Goal: Task Accomplishment & Management: Complete application form

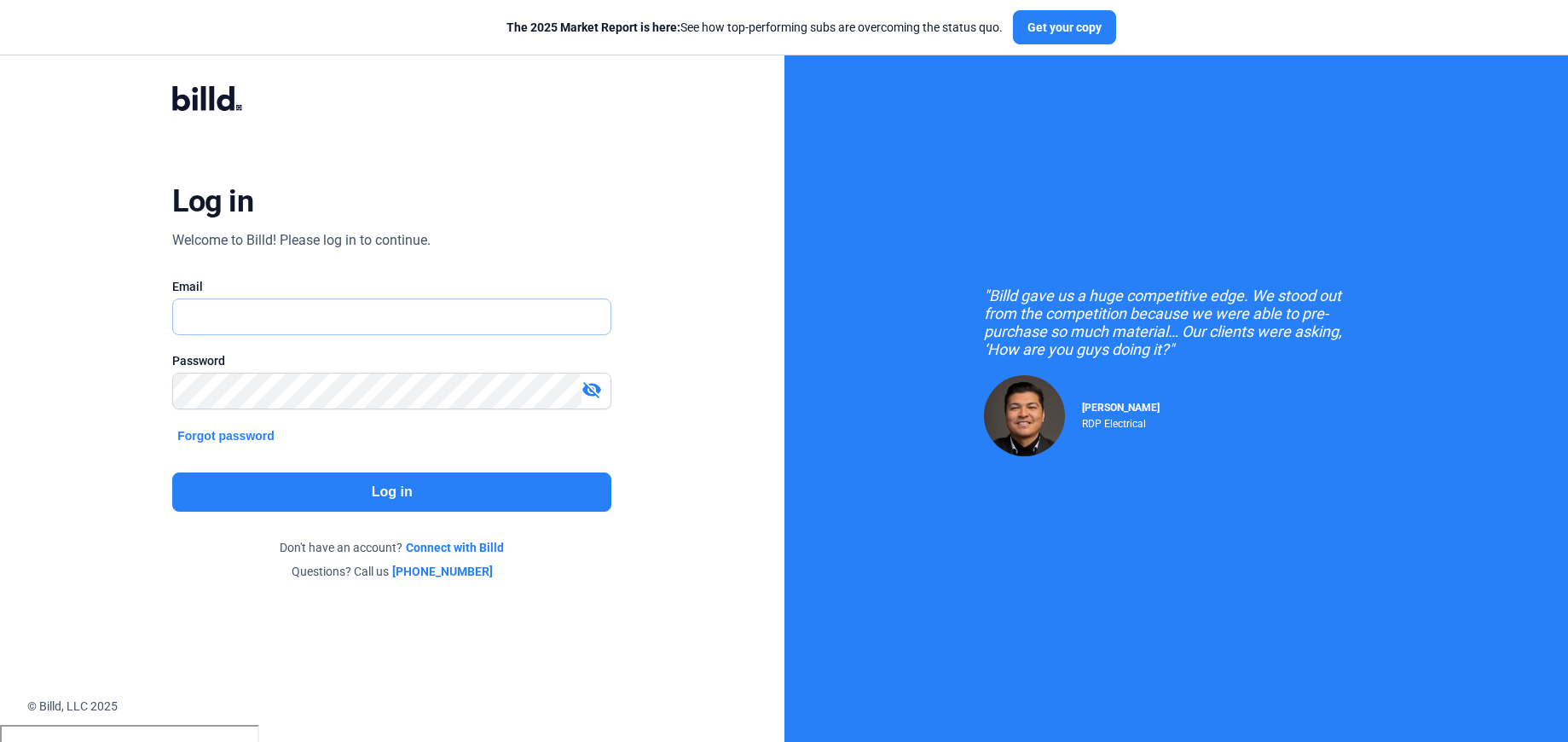
type input "[PERSON_NAME][EMAIL_ADDRESS][PERSON_NAME][DOMAIN_NAME]"
click at [437, 481] on button "Log in" at bounding box center [392, 492] width 439 height 39
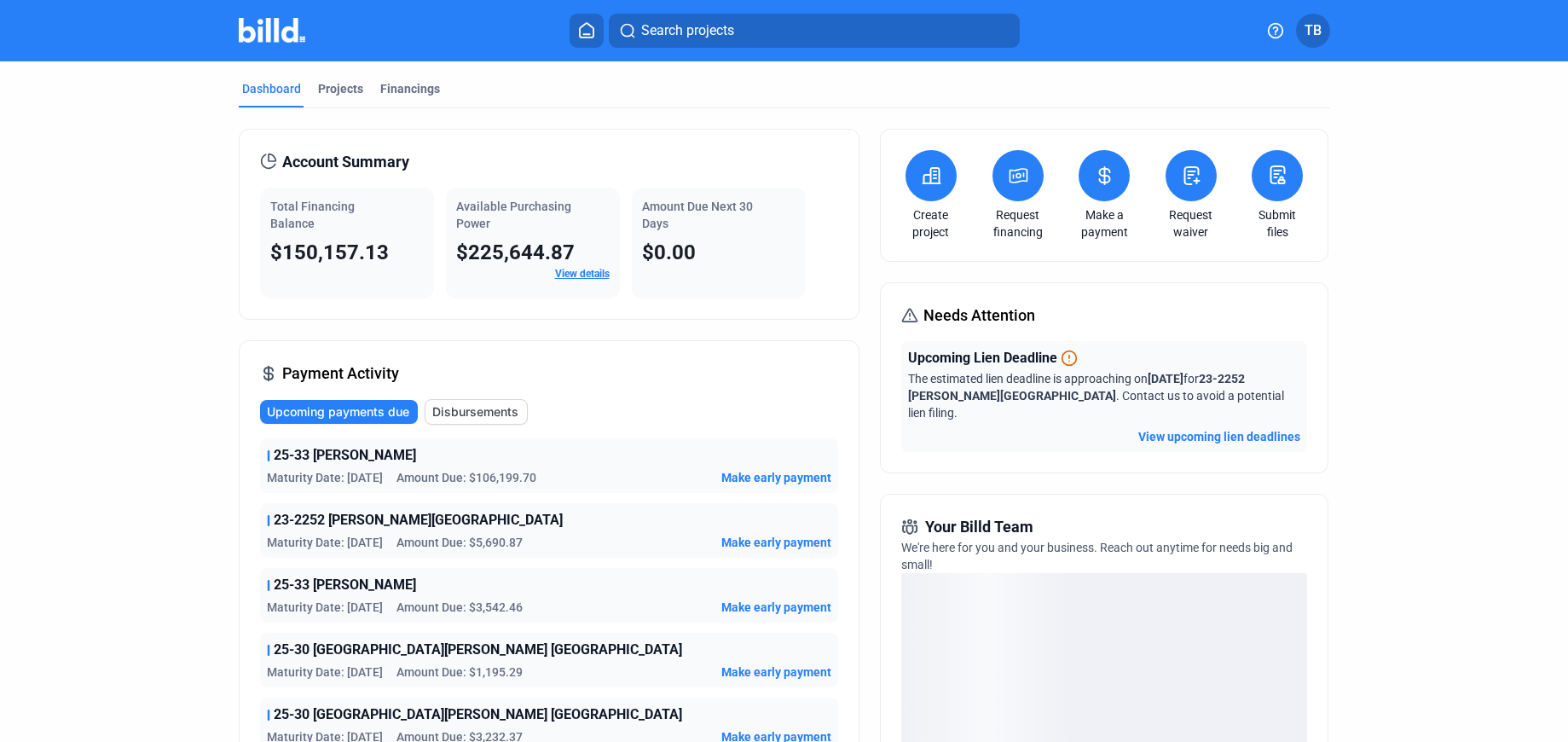
click at [331, 79] on mat-tab-group "Dashboard Projects Financings Account Summary Total Financing Balance $150,157.…" at bounding box center [784, 600] width 1092 height 1078
click at [331, 87] on div "Projects" at bounding box center [340, 88] width 45 height 17
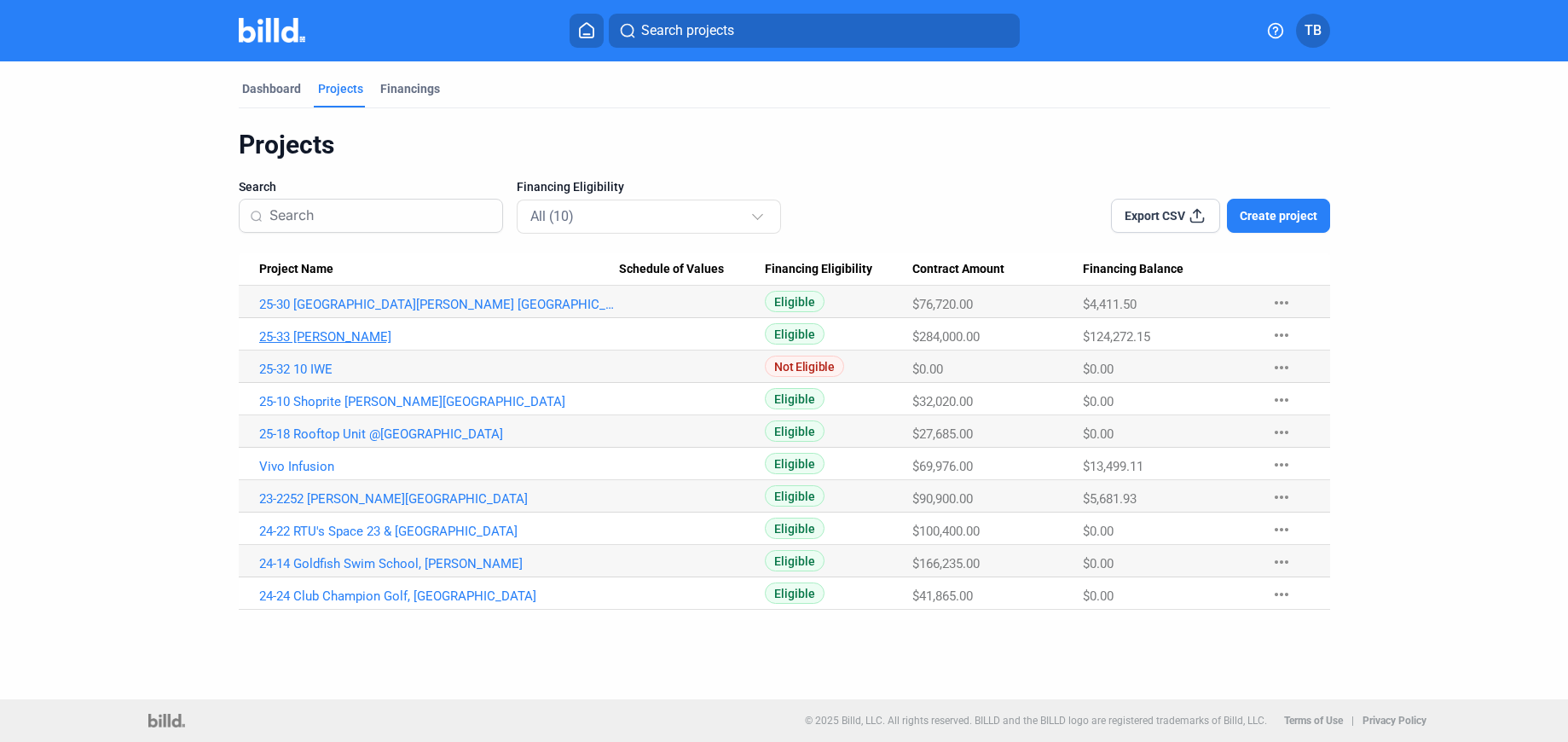
click at [305, 334] on link "25-33 [PERSON_NAME]" at bounding box center [439, 336] width 360 height 15
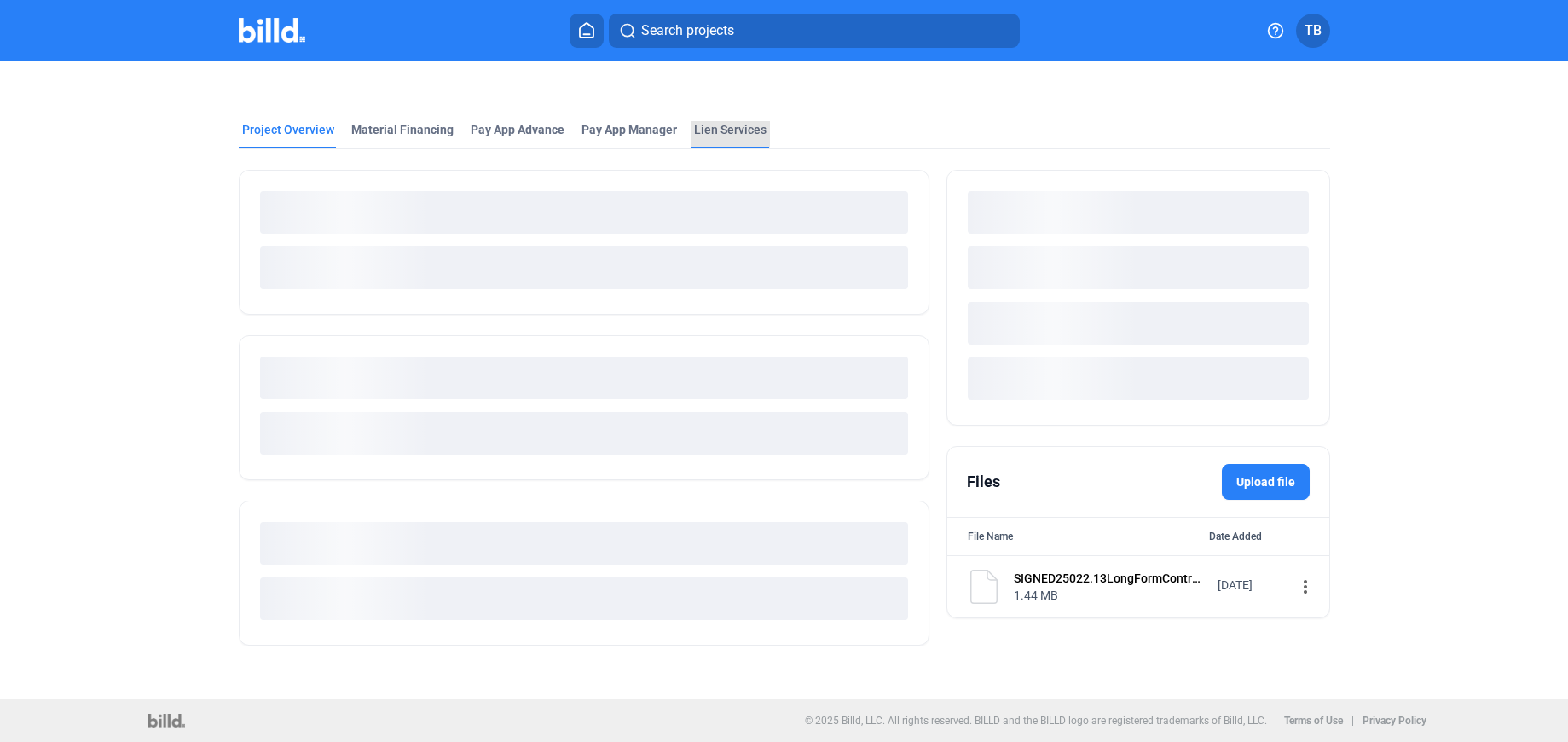
click at [720, 132] on div "Lien Services" at bounding box center [730, 129] width 73 height 17
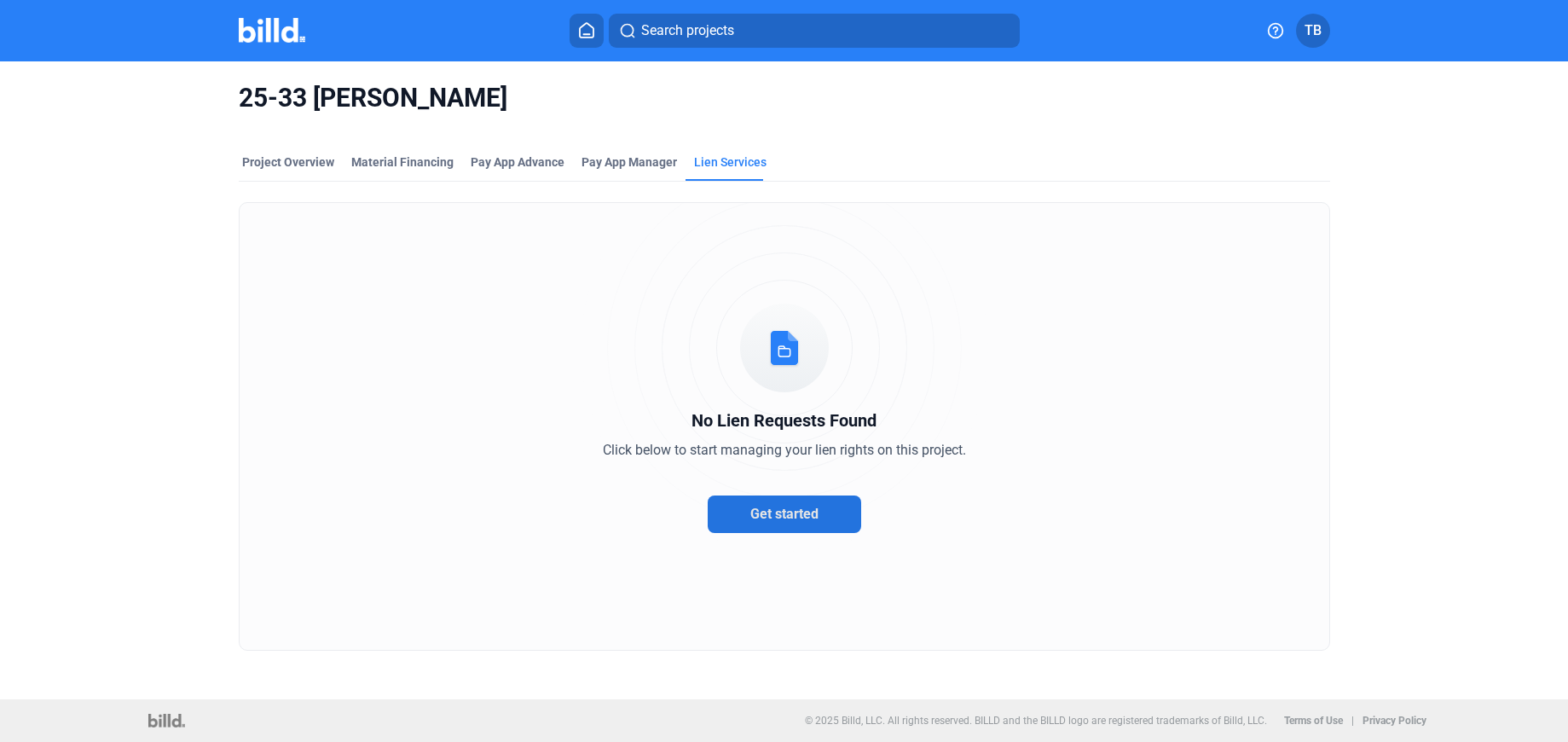
click at [771, 521] on span "Get started" at bounding box center [784, 514] width 68 height 16
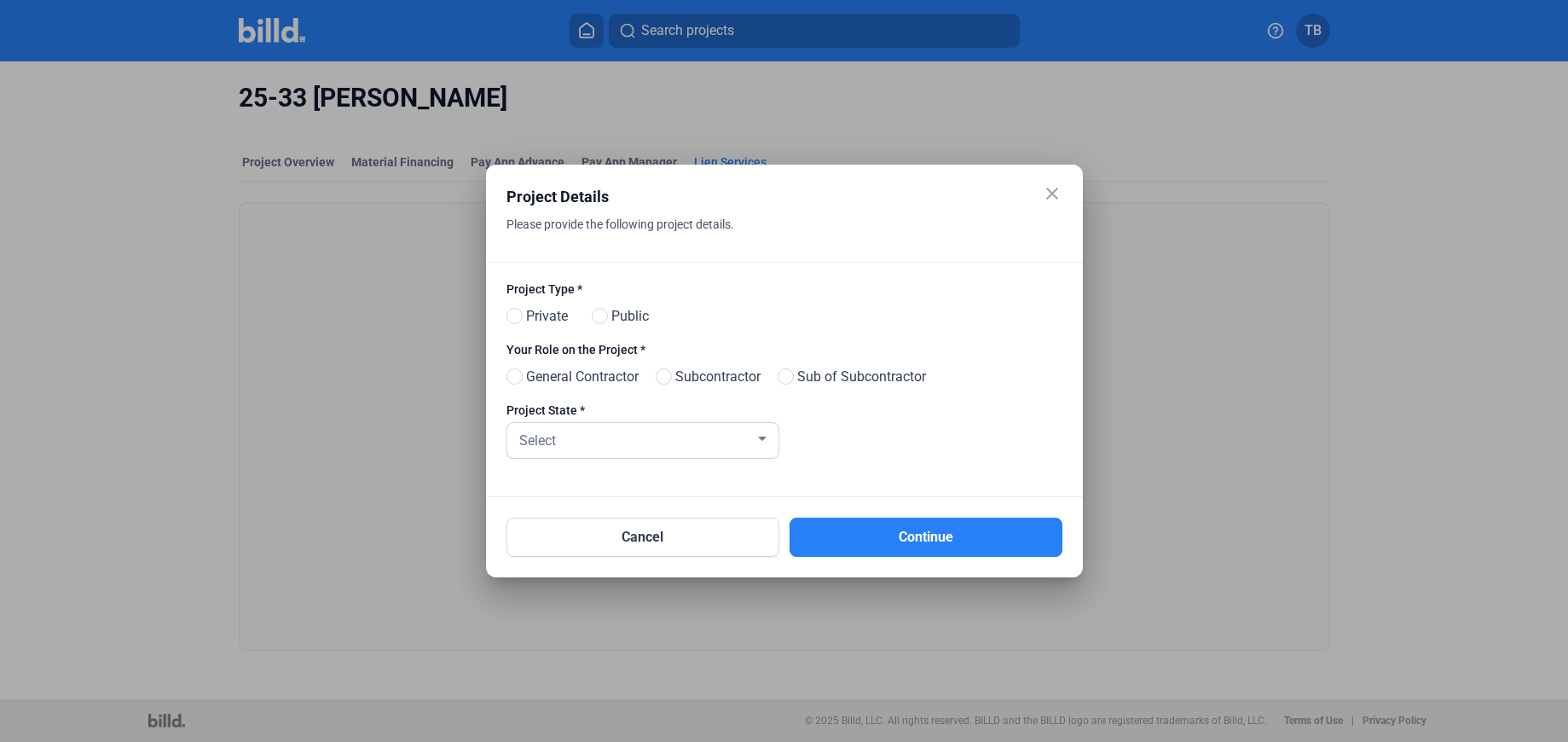
click at [1048, 191] on mat-icon "close" at bounding box center [1052, 193] width 21 height 21
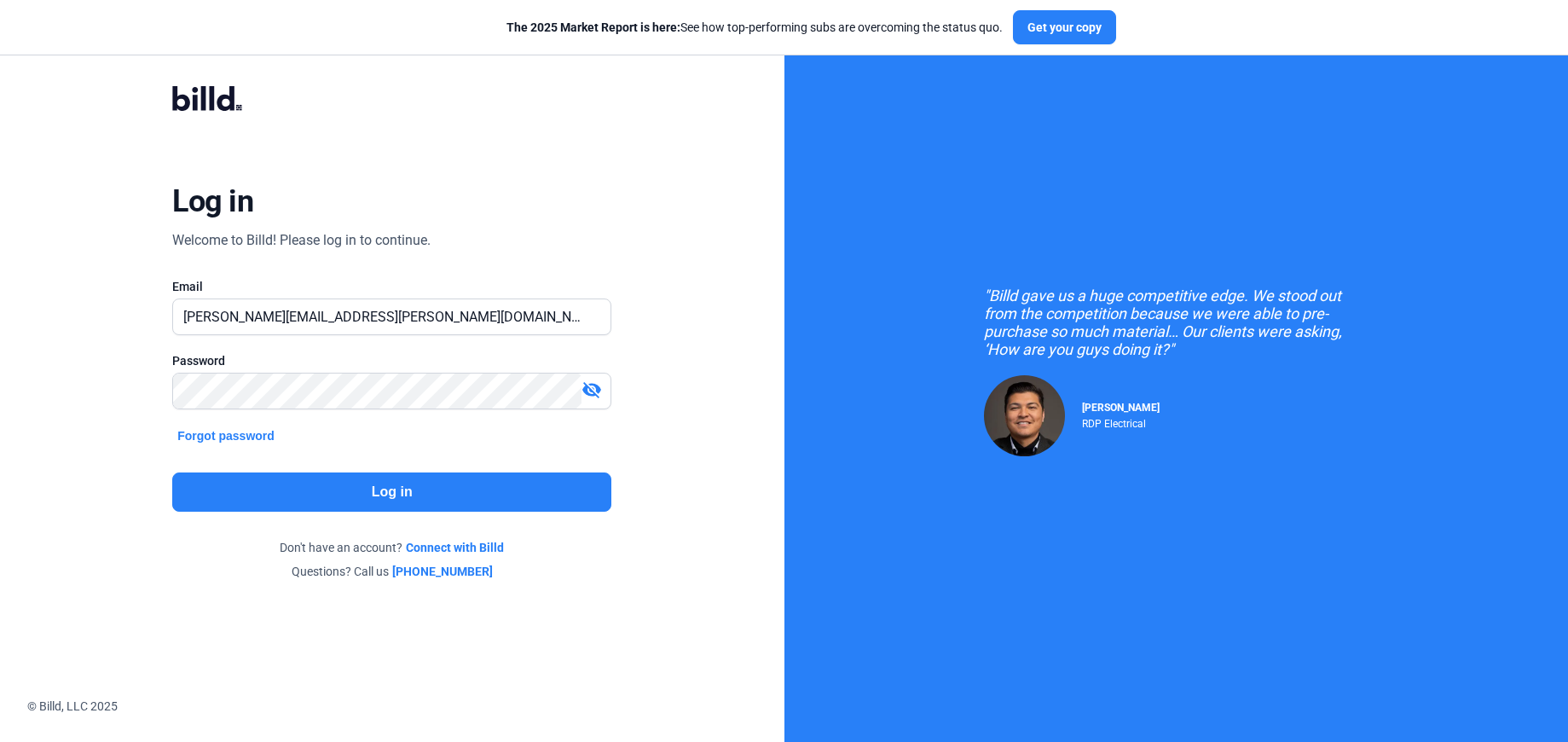
click at [290, 484] on button "Log in" at bounding box center [392, 492] width 439 height 39
type input "[PERSON_NAME][EMAIL_ADDRESS][PERSON_NAME][DOMAIN_NAME]"
click at [289, 498] on button "Log in" at bounding box center [392, 492] width 439 height 39
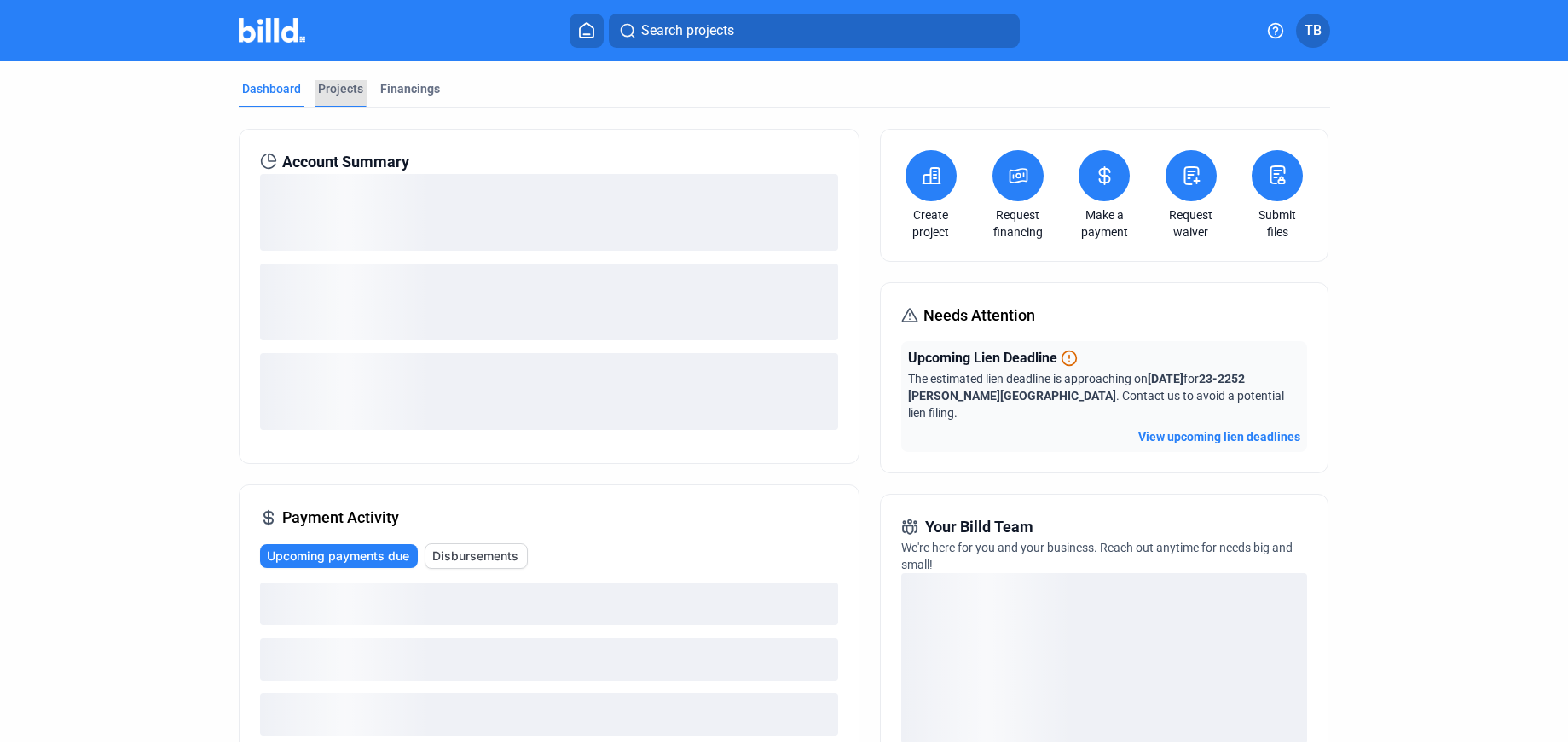
click at [330, 90] on div "Projects" at bounding box center [340, 88] width 45 height 17
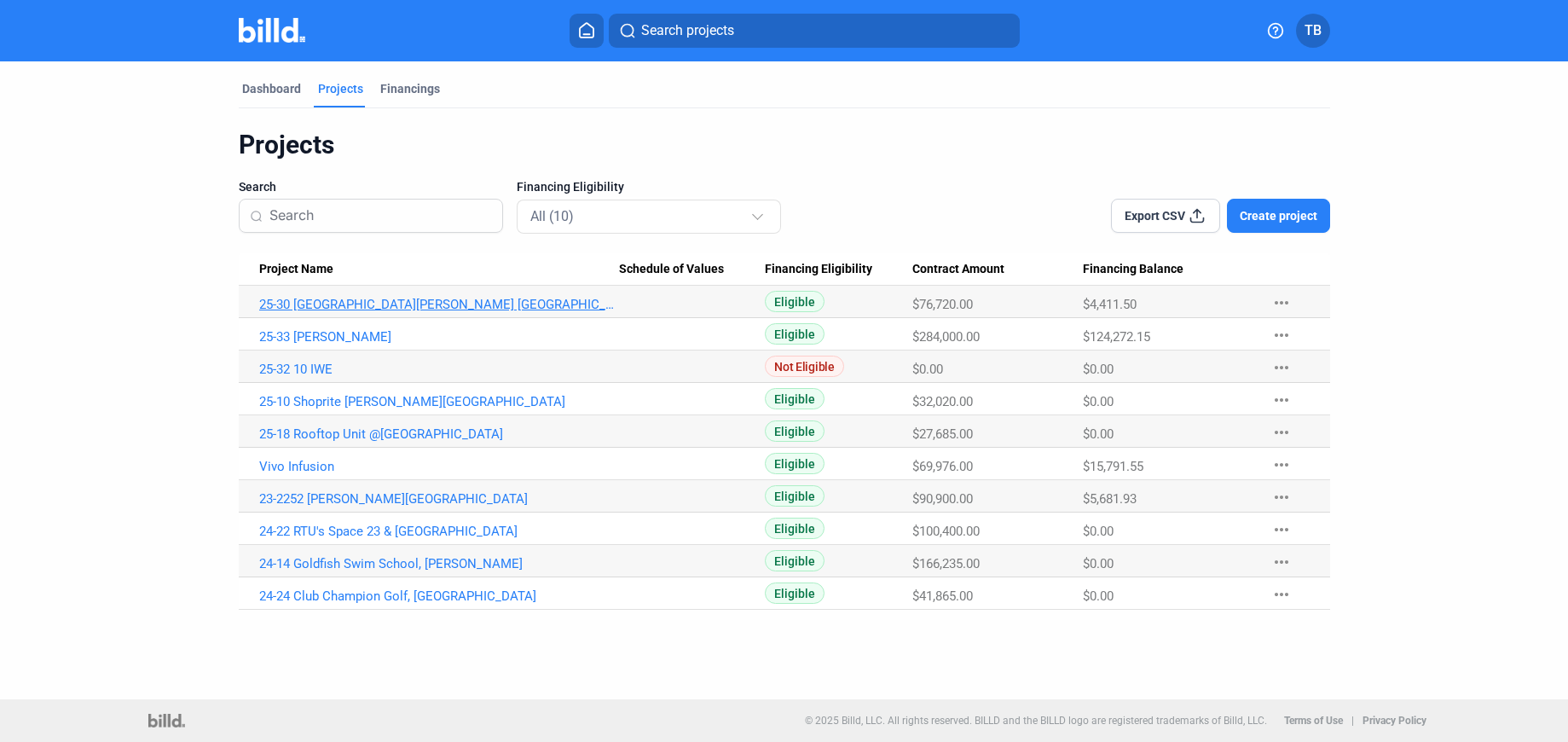
click at [351, 303] on link "25-30 [GEOGRAPHIC_DATA][PERSON_NAME] [GEOGRAPHIC_DATA]" at bounding box center [439, 304] width 360 height 15
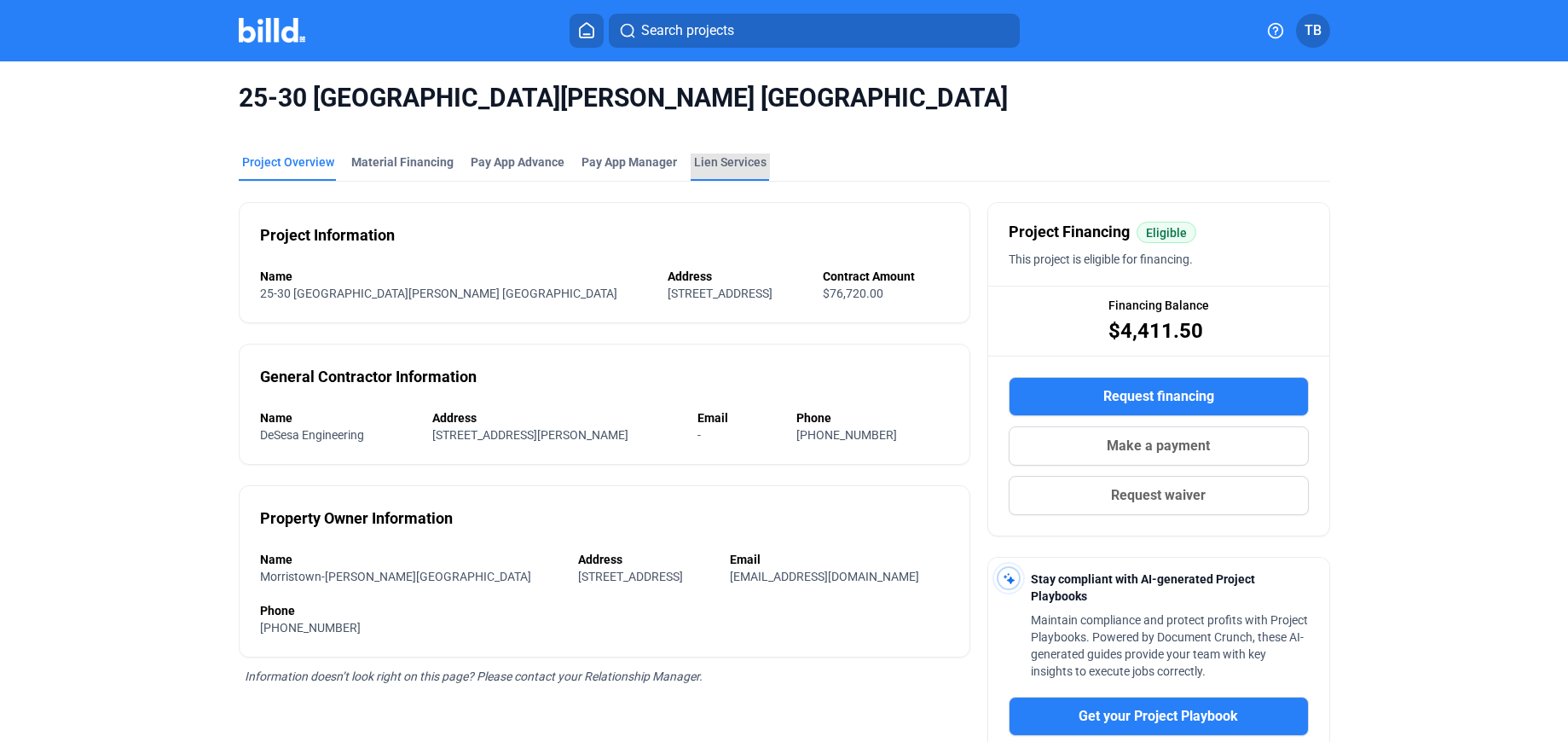
click at [720, 163] on div "Lien Services" at bounding box center [730, 162] width 73 height 17
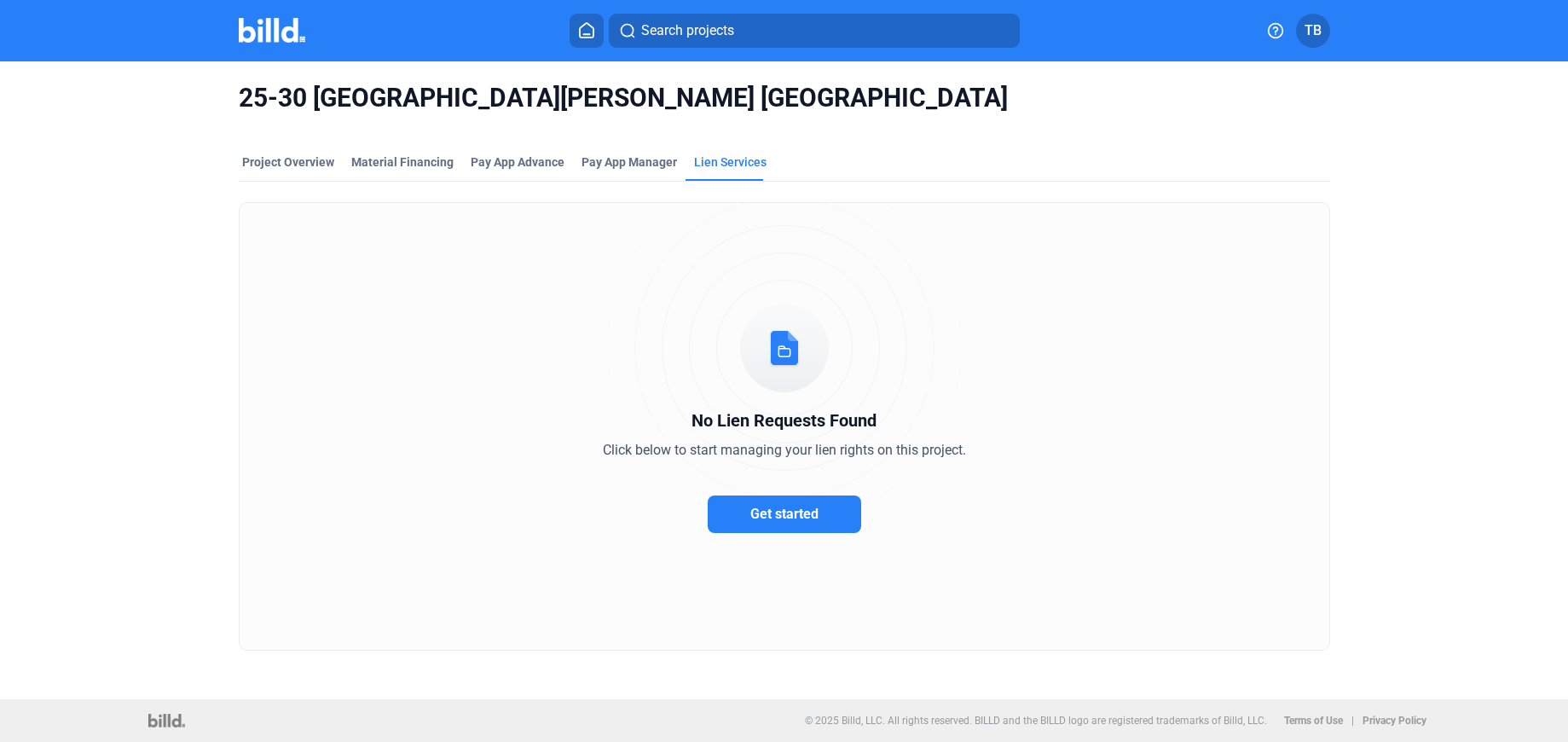
click at [809, 508] on span "Get started" at bounding box center [784, 514] width 68 height 16
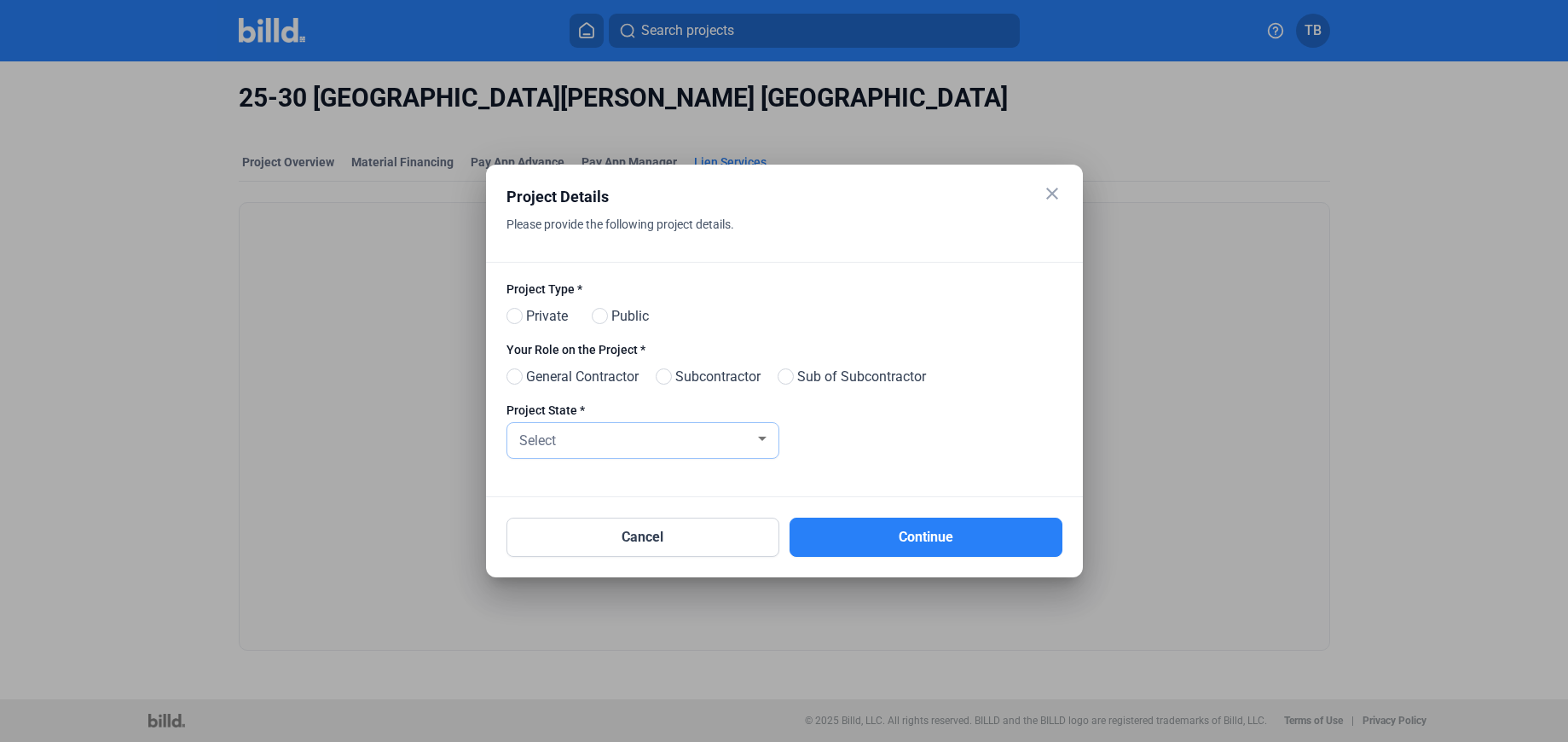
click at [716, 438] on div "Select" at bounding box center [635, 439] width 239 height 24
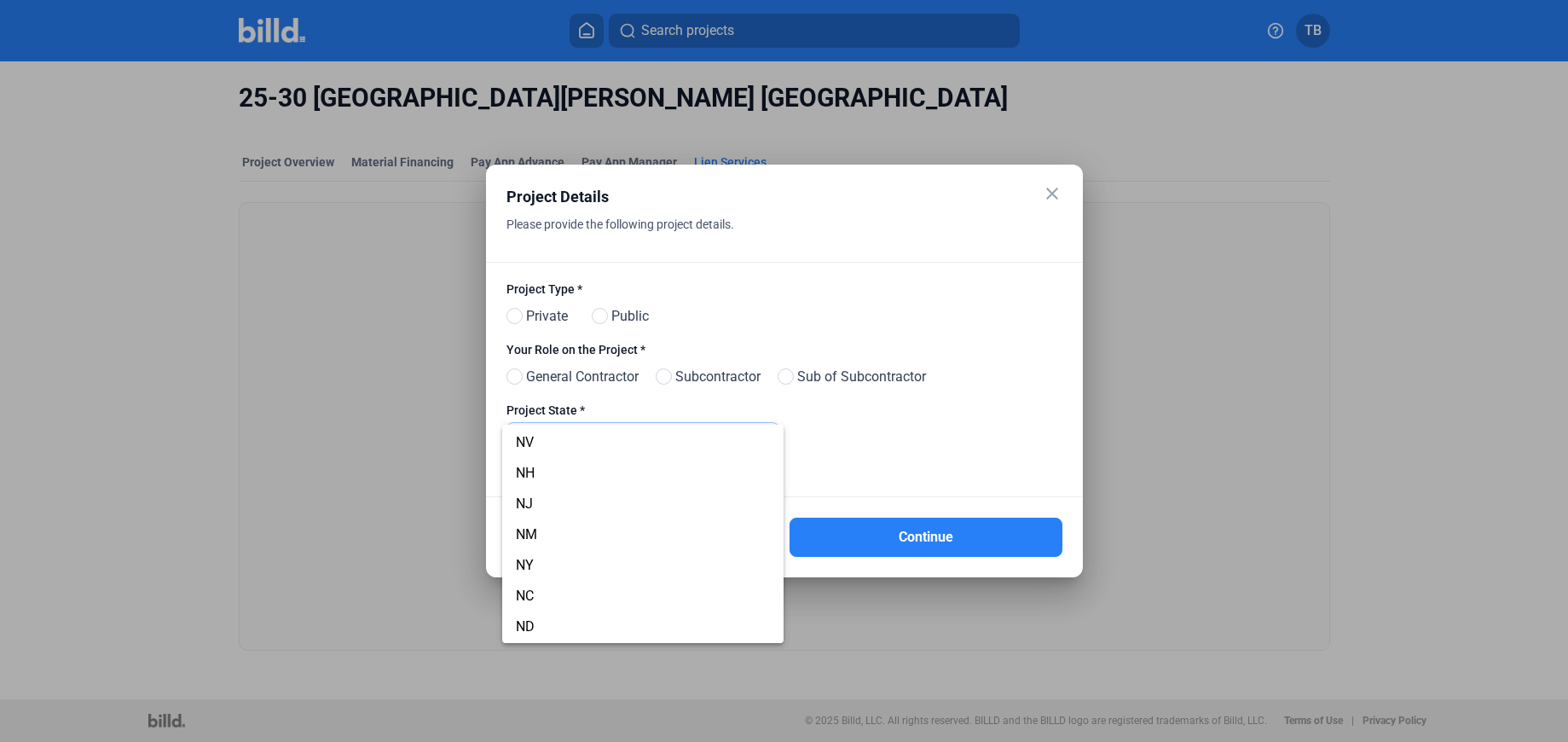
scroll to position [891, 0]
click at [529, 469] on span "NJ" at bounding box center [523, 470] width 17 height 16
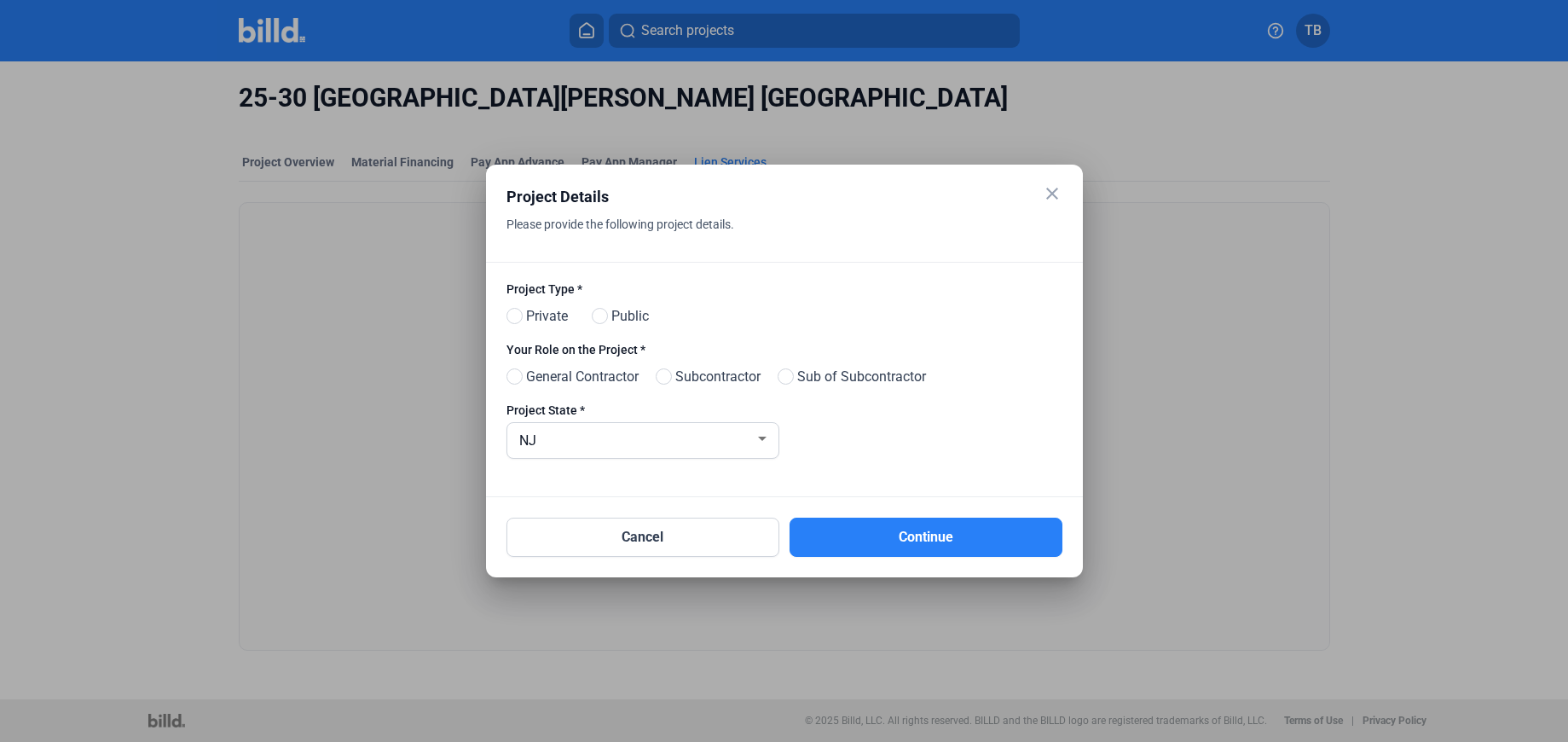
click at [1051, 190] on mat-icon "close" at bounding box center [1052, 193] width 21 height 21
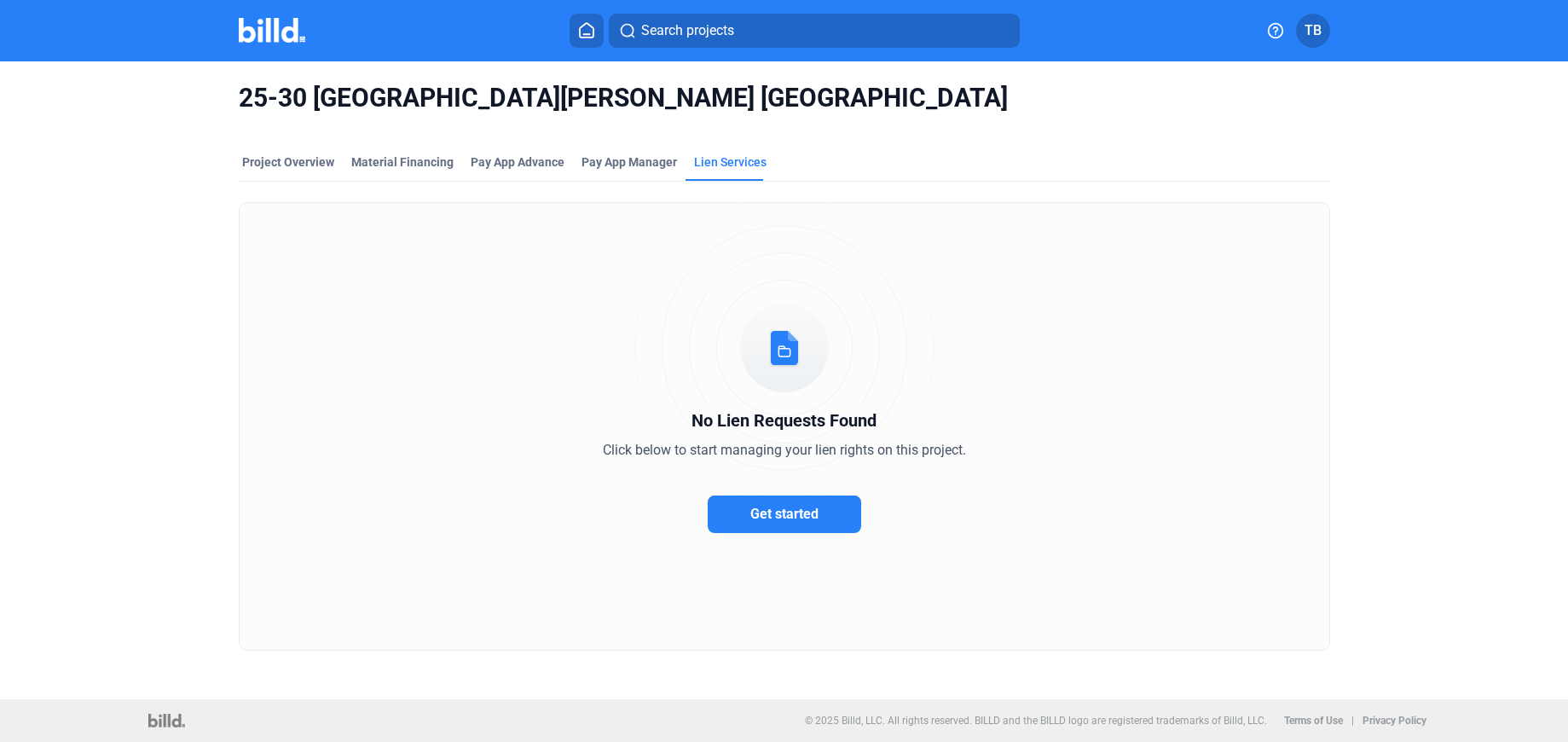
click at [1310, 31] on span "TB" at bounding box center [1312, 31] width 17 height 21
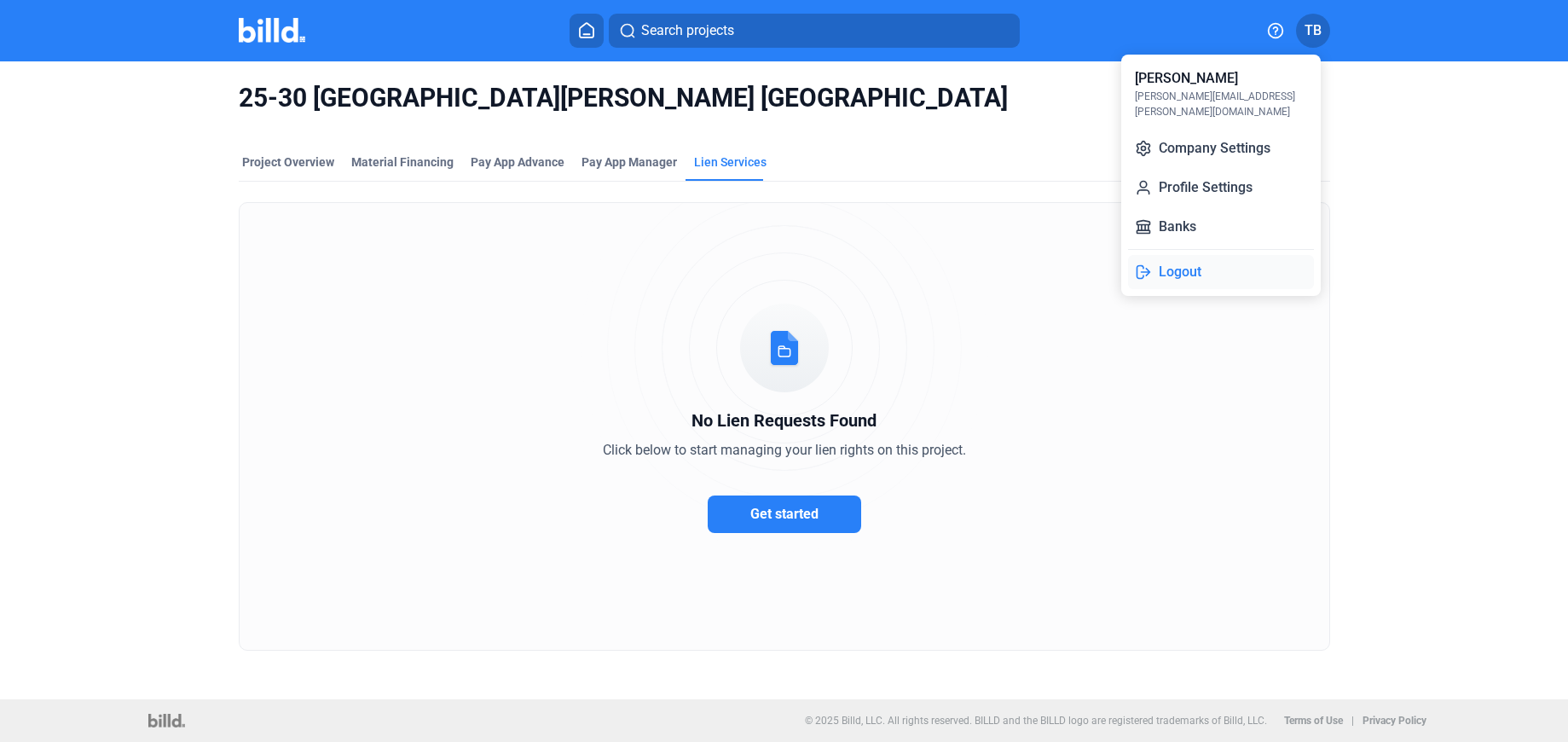
click at [1178, 261] on button "Logout" at bounding box center [1220, 272] width 185 height 34
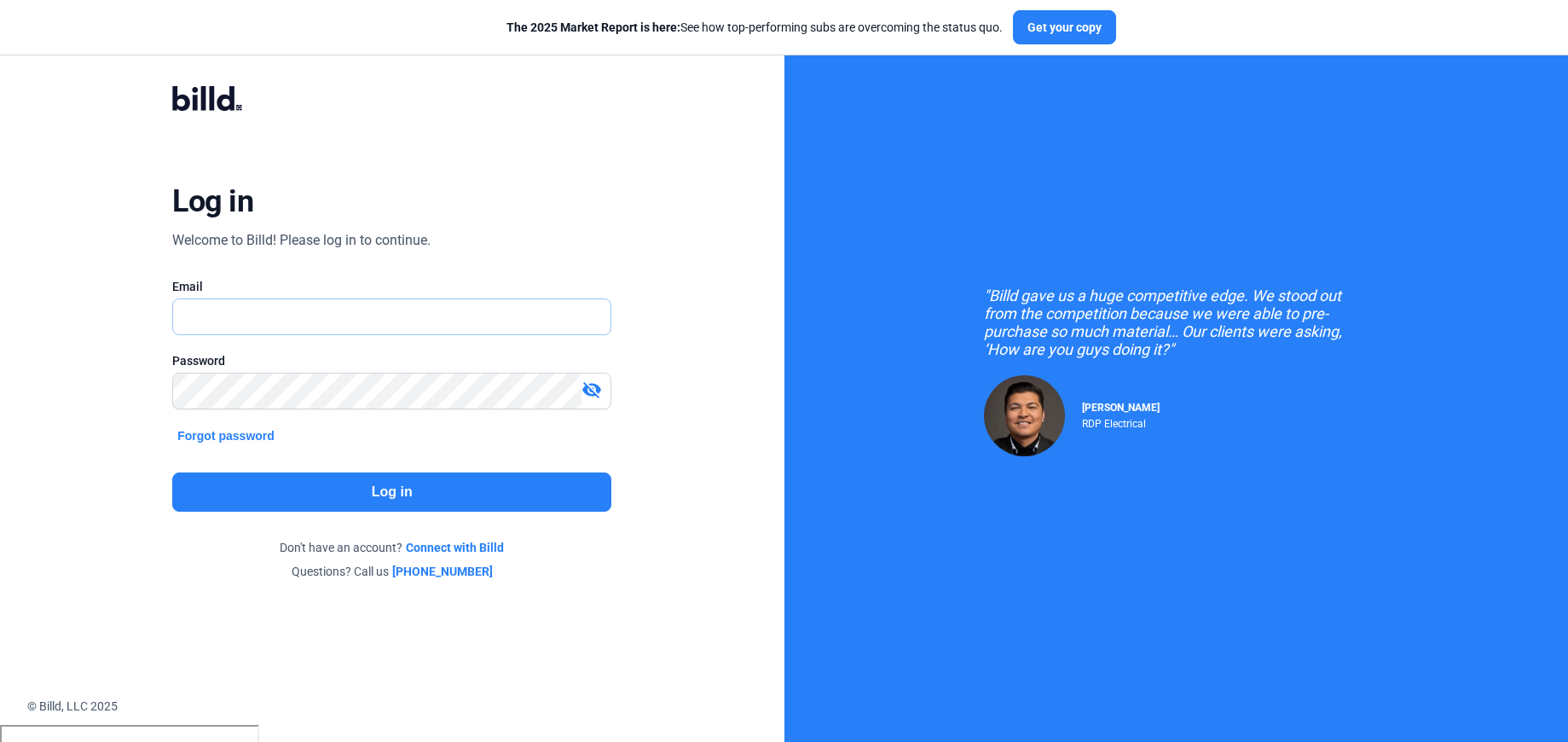
type input "[PERSON_NAME][EMAIL_ADDRESS][PERSON_NAME][DOMAIN_NAME]"
click at [460, 488] on button "Log in" at bounding box center [392, 492] width 439 height 39
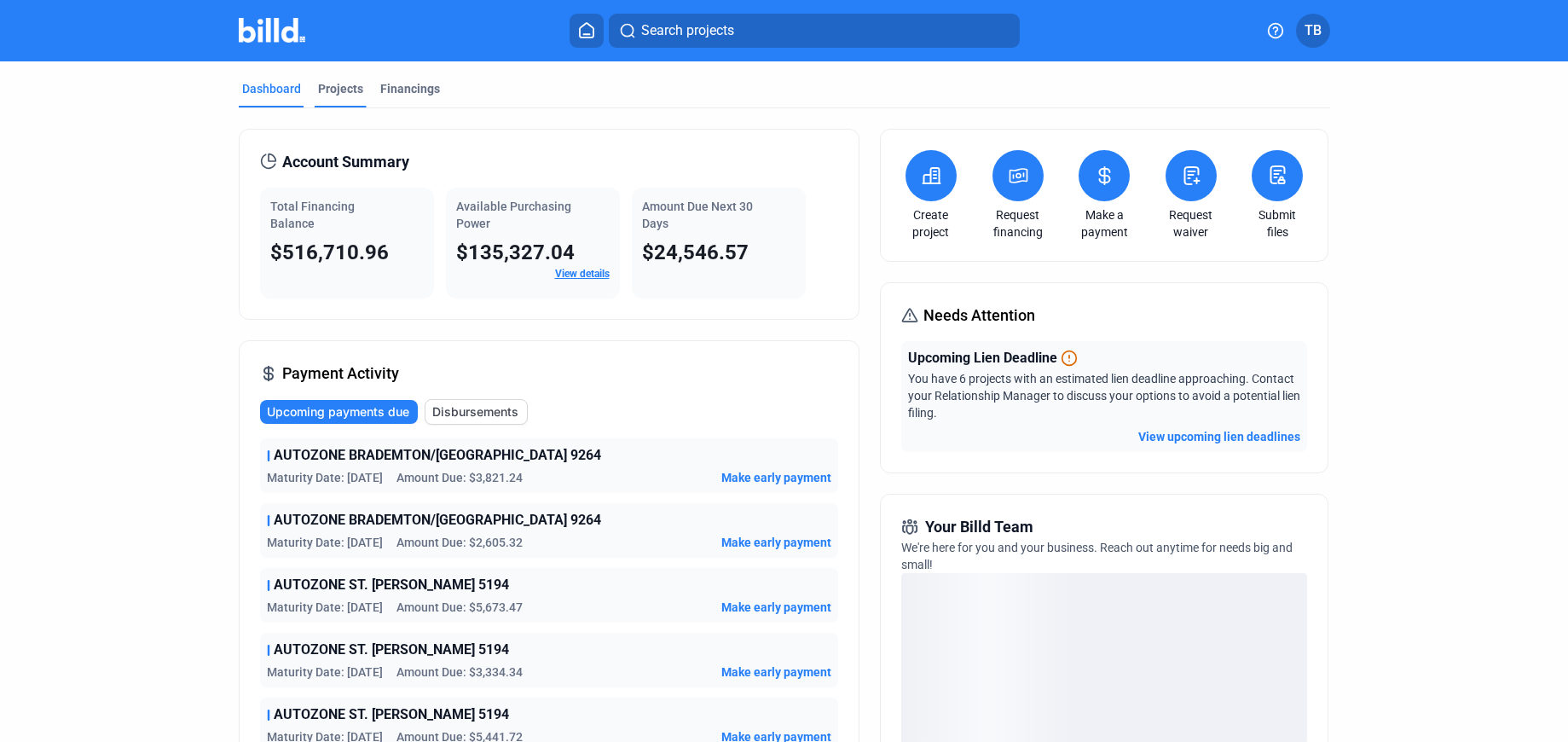
click at [318, 93] on div "Projects" at bounding box center [340, 88] width 45 height 17
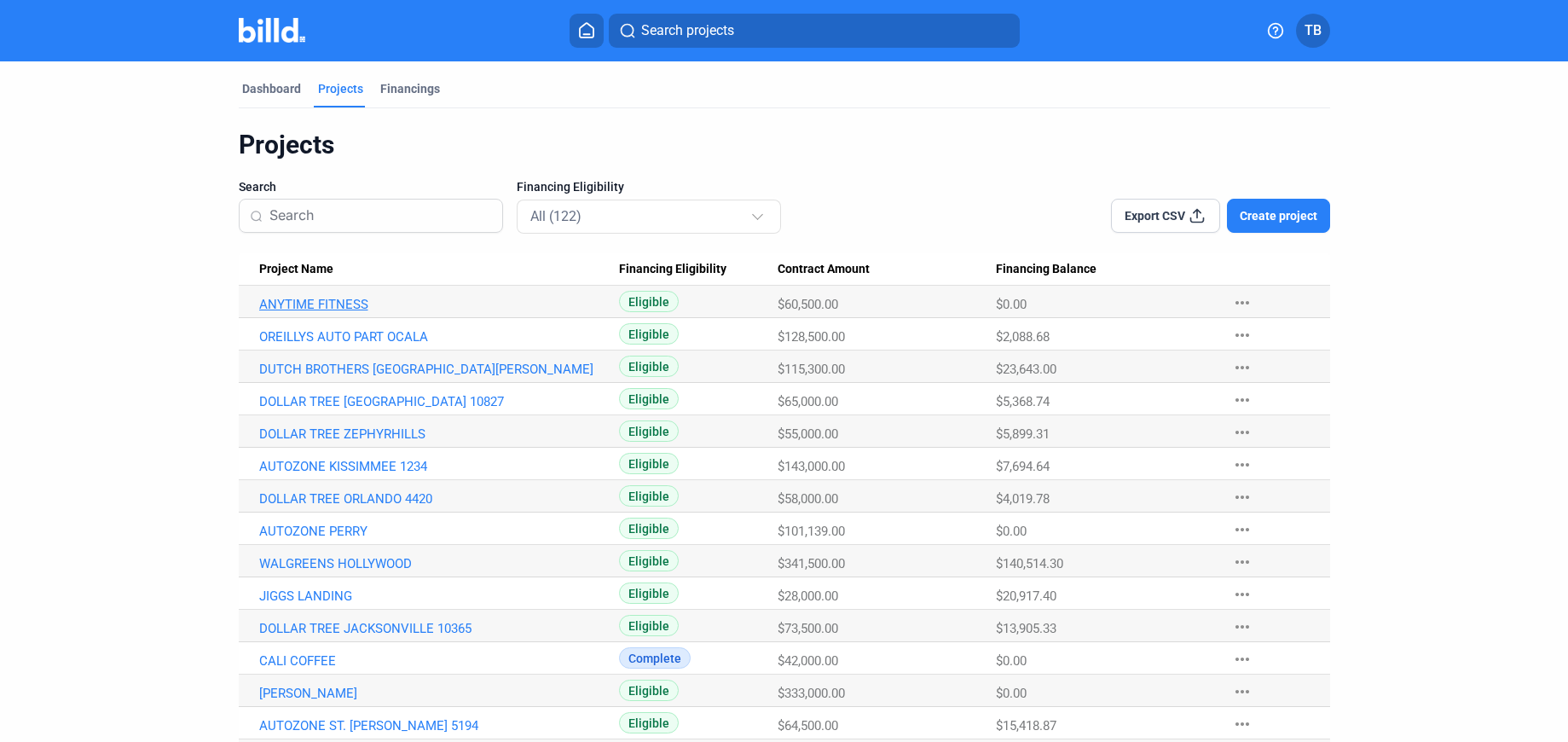
click at [344, 301] on link "ANYTIME FITNESS" at bounding box center [439, 304] width 360 height 15
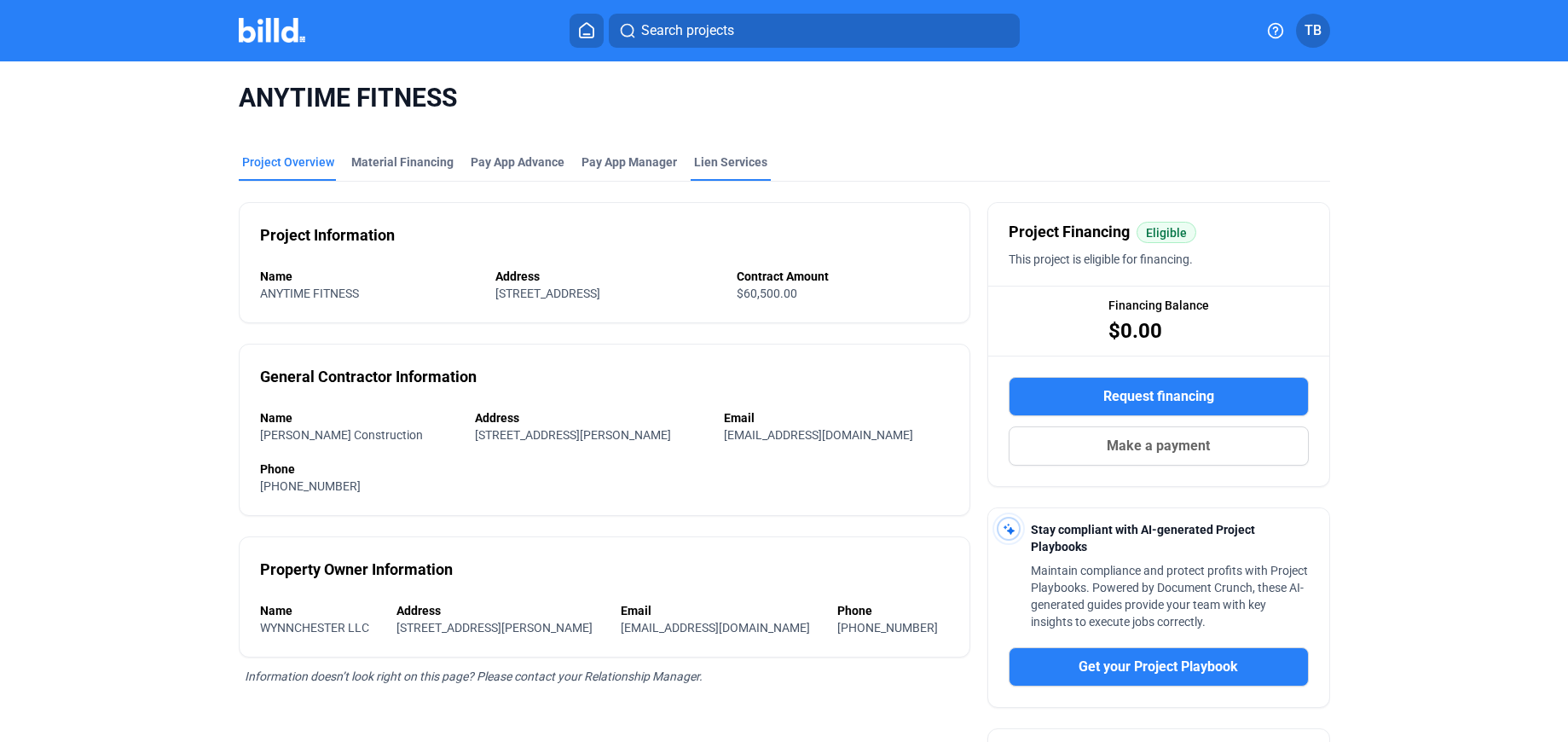
click at [720, 165] on div "Lien Services" at bounding box center [731, 162] width 74 height 17
